Goal: Communication & Community: Answer question/provide support

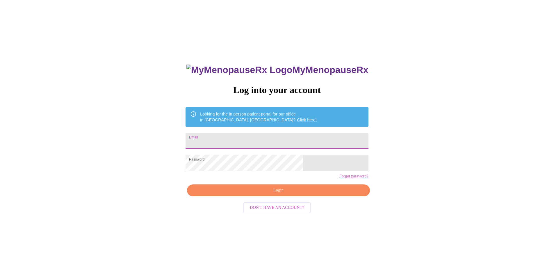
click at [249, 141] on input "Email" at bounding box center [276, 141] width 183 height 16
type input "jstmenqt@gmail.com"
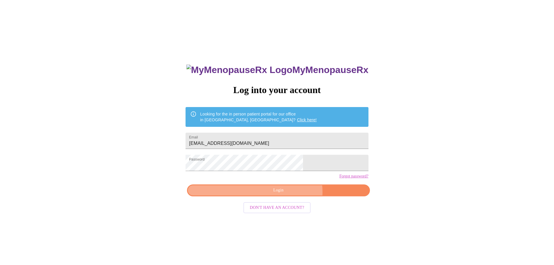
click at [288, 194] on span "Login" at bounding box center [278, 190] width 169 height 7
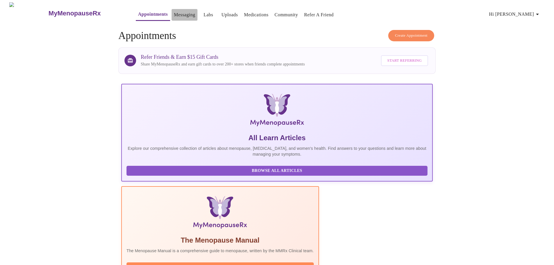
click at [174, 11] on link "Messaging" at bounding box center [184, 15] width 21 height 8
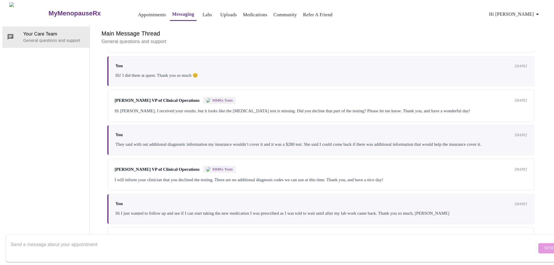
scroll to position [213, 0]
